Goal: Obtain resource: Download file/media

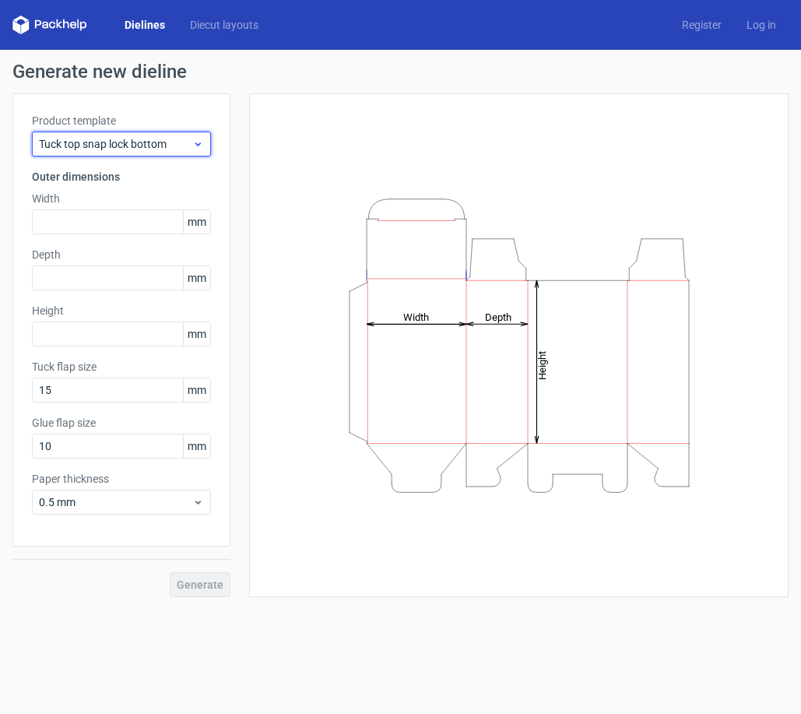
click at [126, 146] on span "Tuck top snap lock bottom" at bounding box center [115, 144] width 153 height 16
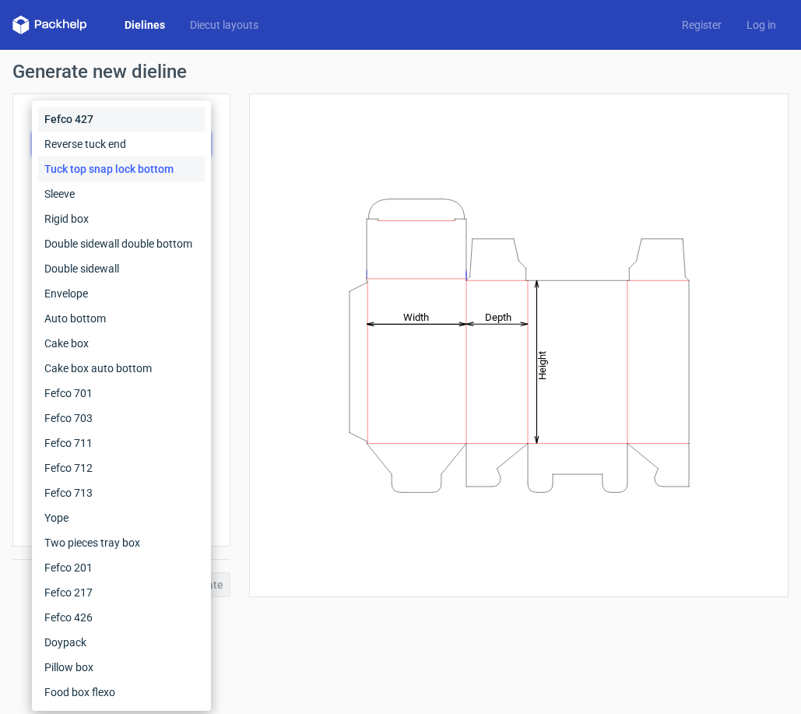
click at [104, 114] on div "Fefco 427" at bounding box center [121, 119] width 167 height 25
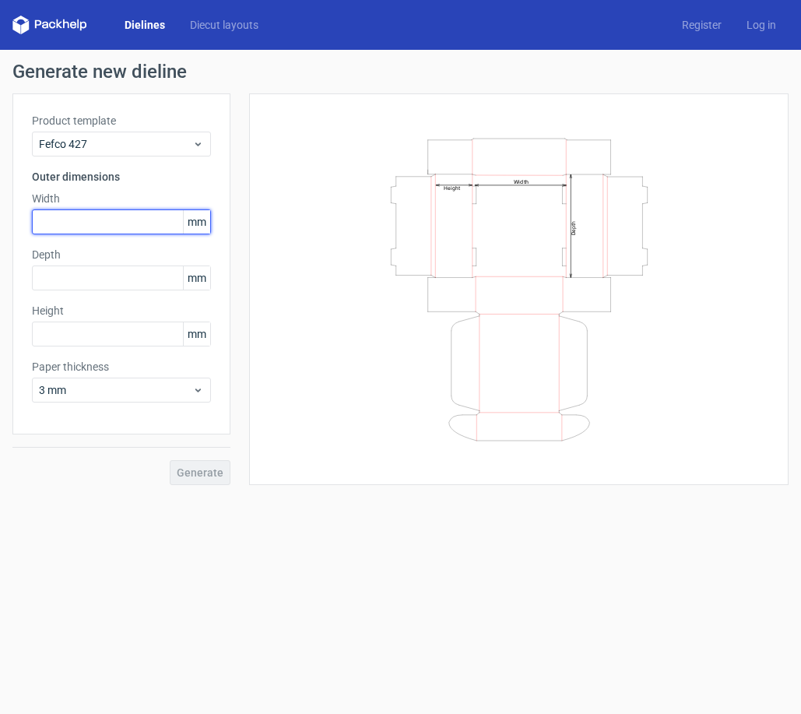
click at [77, 218] on input "text" at bounding box center [121, 221] width 179 height 25
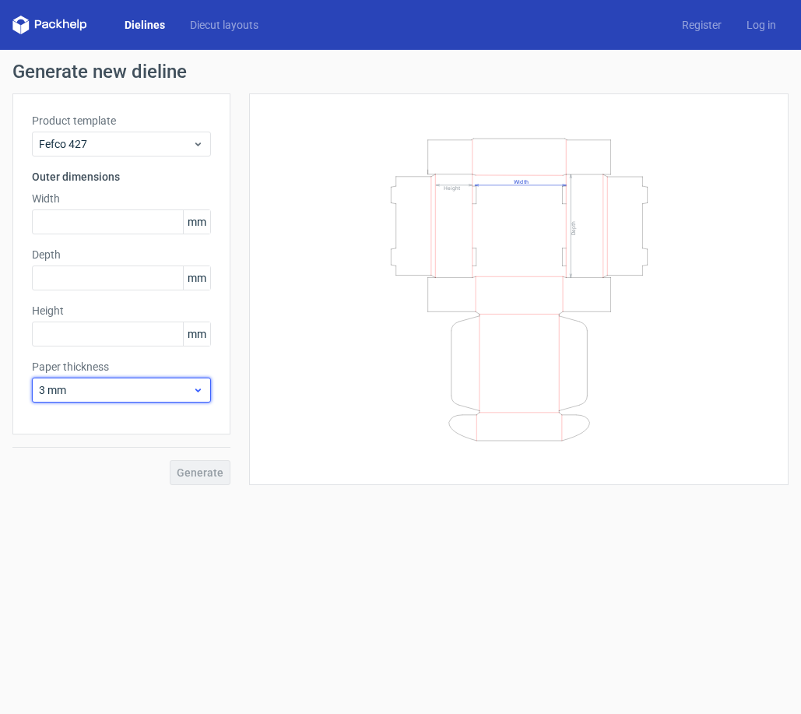
click at [121, 392] on span "3 mm" at bounding box center [115, 390] width 153 height 16
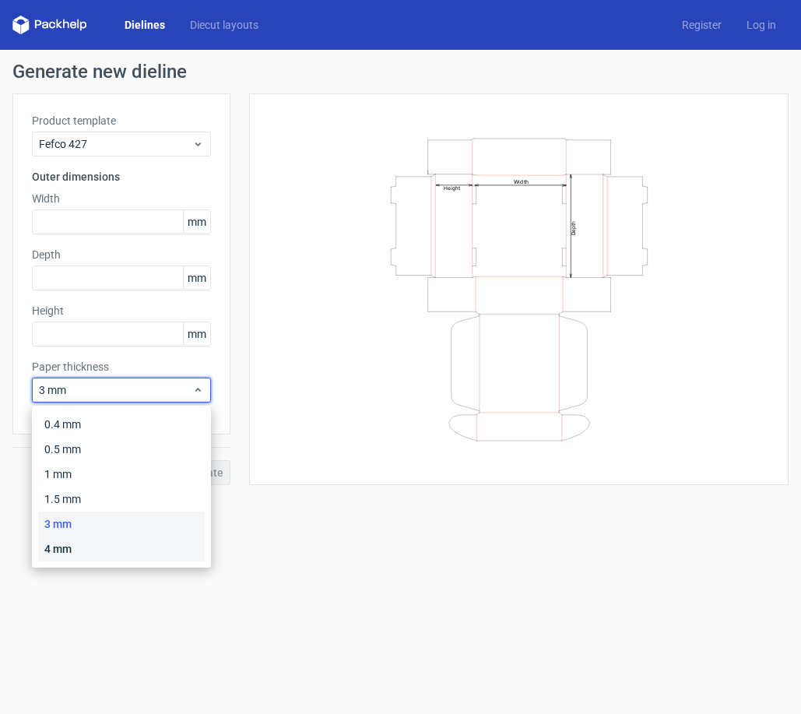
click at [93, 553] on div "4 mm" at bounding box center [121, 548] width 167 height 25
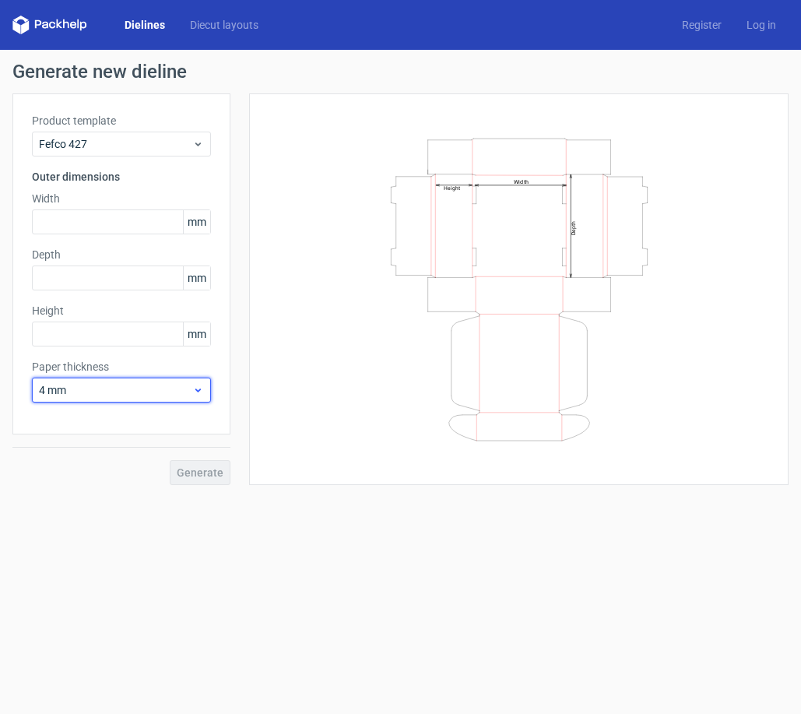
click at [157, 378] on div "4 mm" at bounding box center [121, 390] width 179 height 25
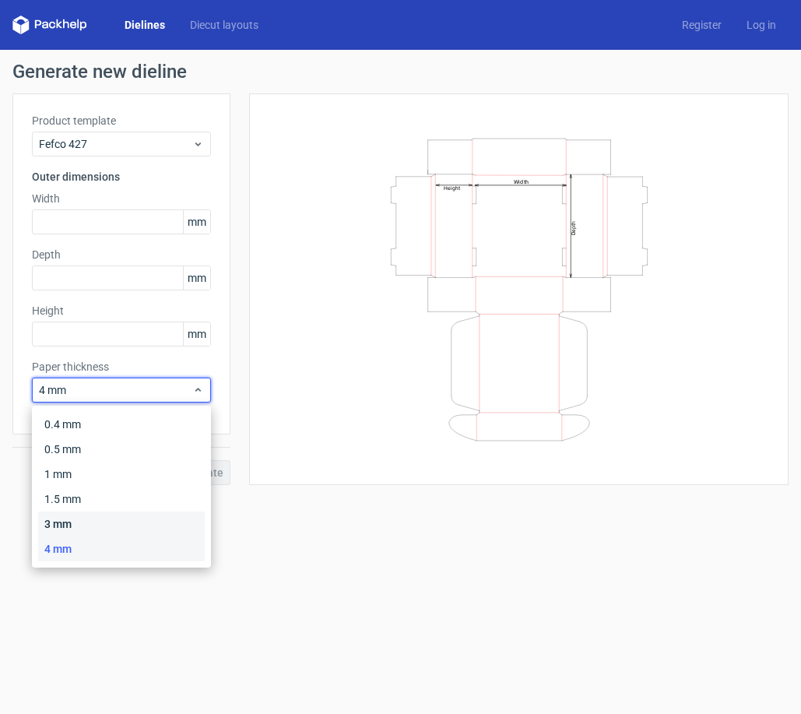
click at [111, 522] on div "3 mm" at bounding box center [121, 524] width 167 height 25
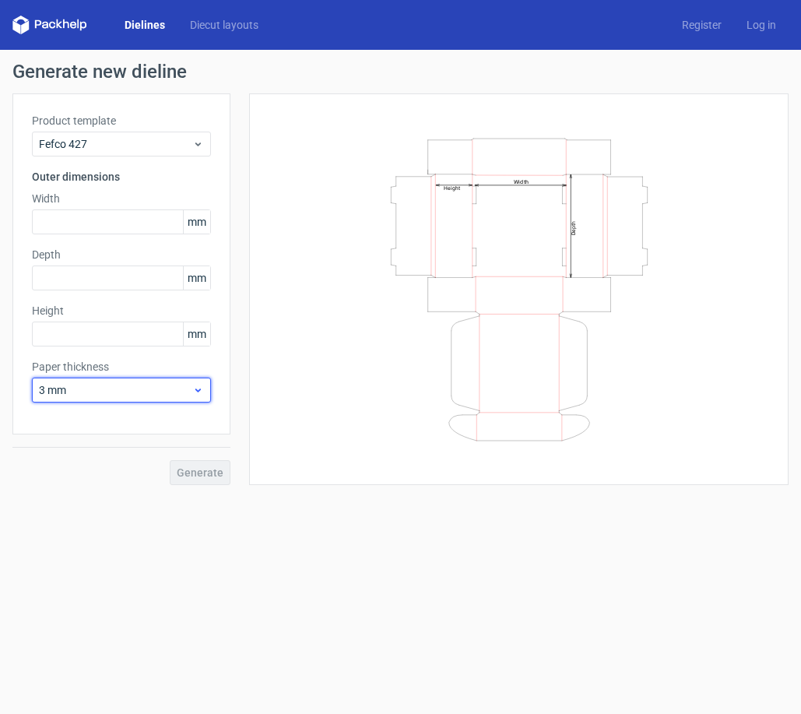
drag, startPoint x: 111, startPoint y: 522, endPoint x: 73, endPoint y: 395, distance: 132.3
click at [73, 395] on span "3 mm" at bounding box center [115, 390] width 153 height 16
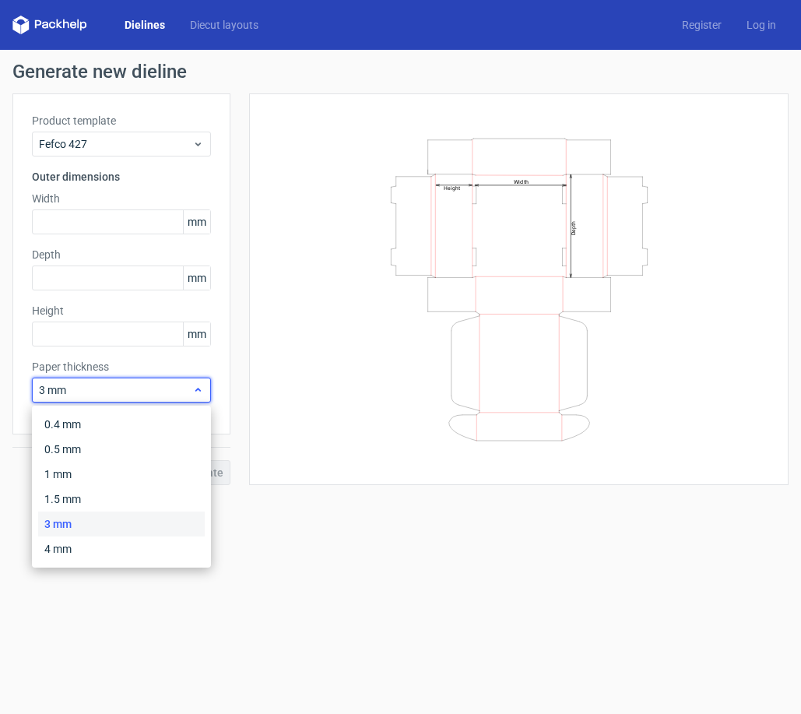
click at [73, 395] on span "3 mm" at bounding box center [115, 390] width 153 height 16
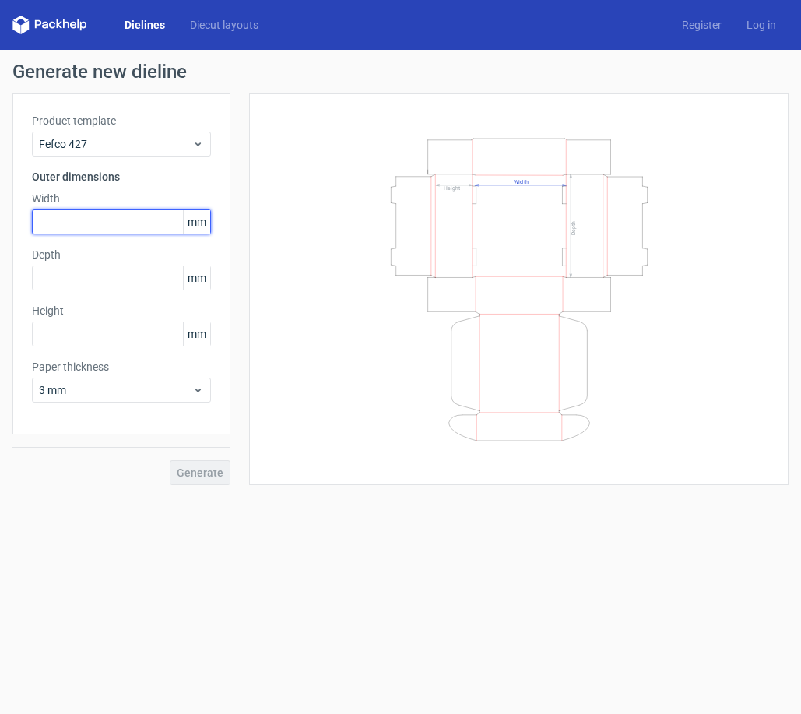
click at [85, 221] on input "text" at bounding box center [121, 221] width 179 height 25
click at [69, 220] on input "text" at bounding box center [121, 221] width 179 height 25
type input "394"
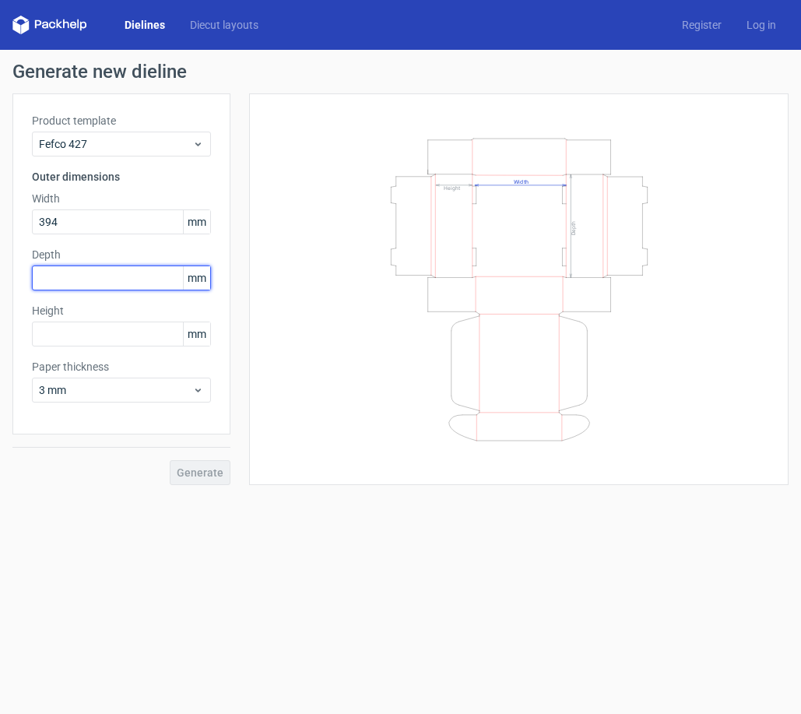
click at [53, 280] on input "text" at bounding box center [121, 278] width 179 height 25
click at [50, 276] on input "text" at bounding box center [121, 278] width 179 height 25
type input "286"
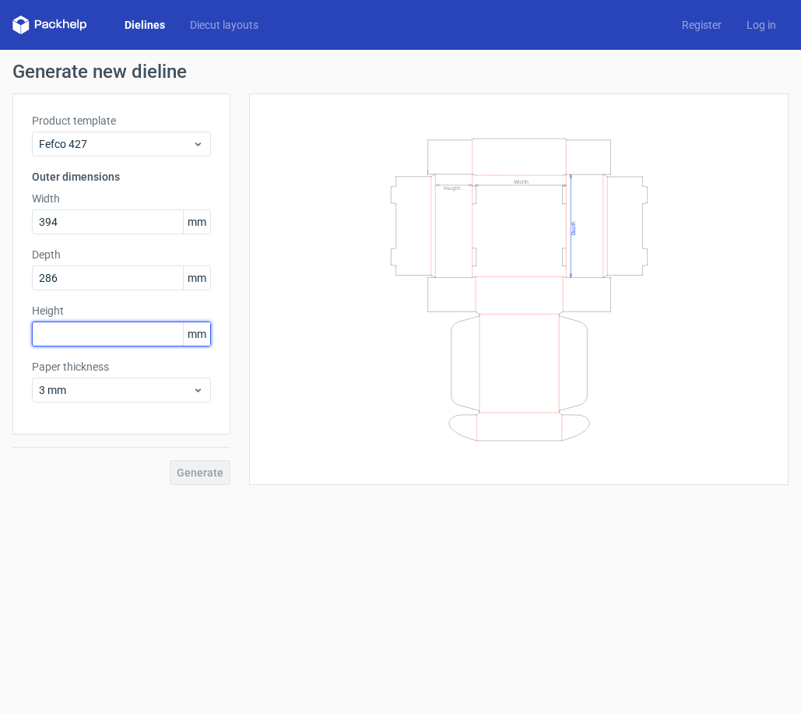
click at [61, 336] on input "text" at bounding box center [121, 334] width 179 height 25
click at [62, 332] on input "text" at bounding box center [121, 334] width 179 height 25
type input "121"
click at [193, 470] on span "Generate" at bounding box center [200, 472] width 47 height 11
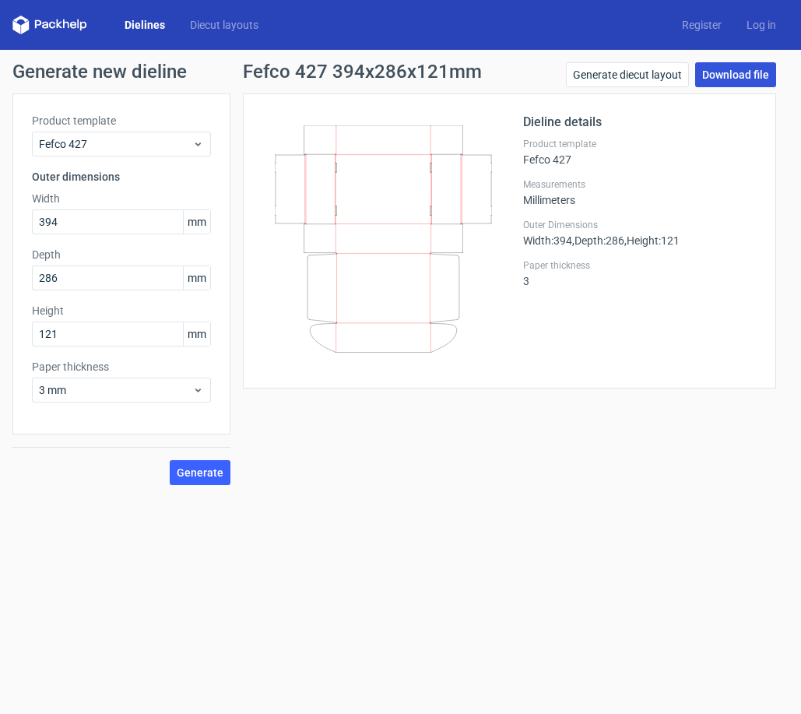
click at [749, 67] on link "Download file" at bounding box center [735, 74] width 81 height 25
